Goal: Task Accomplishment & Management: Use online tool/utility

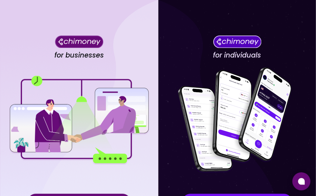
click at [158, 170] on div "for businesses Proceed as a Business User" at bounding box center [79, 127] width 158 height 255
click at [121, 193] on div "for businesses Proceed as a Business User" at bounding box center [79, 127] width 158 height 255
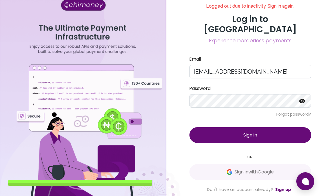
click at [256, 132] on span "Sign in" at bounding box center [251, 135] width 14 height 6
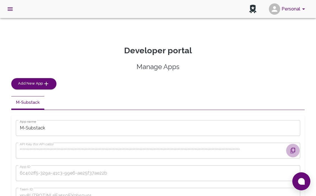
click at [291, 151] on icon "button" at bounding box center [293, 150] width 7 height 7
